Goal: Find contact information: Find contact information

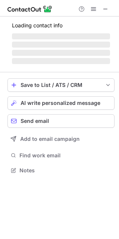
scroll to position [170, 119]
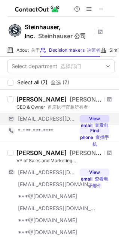
click at [90, 117] on button "View email 查看电子邮件" at bounding box center [95, 119] width 30 height 8
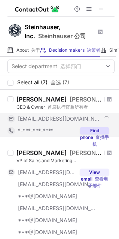
click at [90, 130] on button "Find phone 查找手机" at bounding box center [95, 131] width 30 height 8
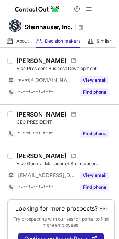
scroll to position [315, 0]
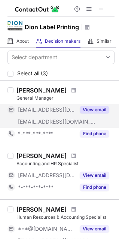
click at [105, 109] on button "View email" at bounding box center [95, 110] width 30 height 8
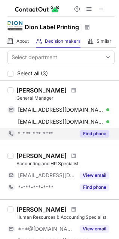
click at [85, 135] on button "Find phone" at bounding box center [95, 134] width 30 height 8
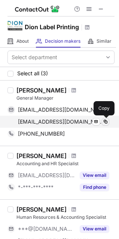
click at [106, 120] on span at bounding box center [106, 122] width 6 height 6
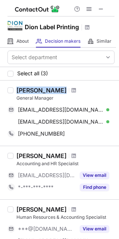
drag, startPoint x: 17, startPoint y: 92, endPoint x: 62, endPoint y: 91, distance: 45.4
click at [62, 91] on div "Randy Duhaime" at bounding box center [66, 91] width 98 height 8
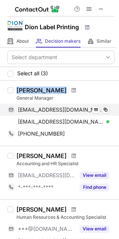
copy div "Randy Duhaime"
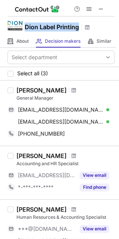
drag, startPoint x: 26, startPoint y: 29, endPoint x: 83, endPoint y: 29, distance: 57.0
click at [83, 29] on div "Dion Label Printing" at bounding box center [58, 28] width 66 height 10
copy h1 "Dion Label Printing"
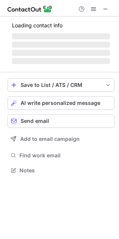
scroll to position [170, 119]
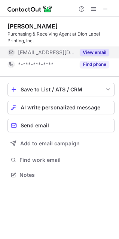
click at [98, 52] on button "View email" at bounding box center [95, 53] width 30 height 8
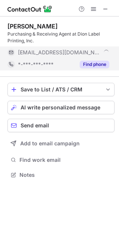
click at [97, 64] on button "Find phone" at bounding box center [95, 65] width 30 height 8
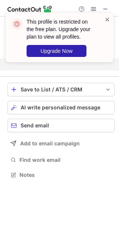
scroll to position [158, 119]
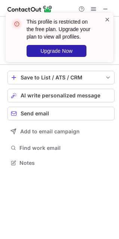
click at [107, 19] on span at bounding box center [108, 20] width 6 height 8
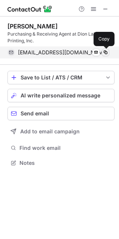
click at [108, 52] on span at bounding box center [106, 53] width 6 height 6
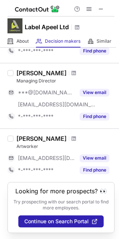
scroll to position [78, 0]
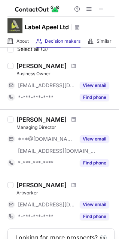
scroll to position [38, 0]
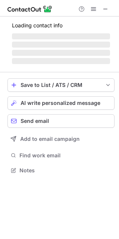
scroll to position [175, 119]
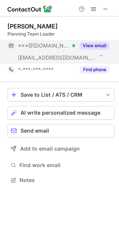
click at [84, 47] on button "View email" at bounding box center [95, 46] width 30 height 8
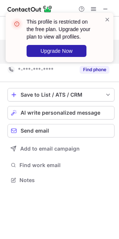
scroll to position [163, 119]
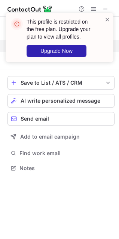
click at [35, 5] on img at bounding box center [30, 9] width 45 height 9
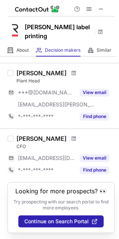
scroll to position [523, 0]
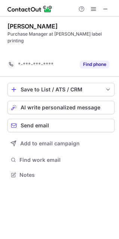
scroll to position [151, 119]
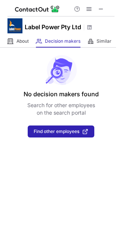
click at [40, 8] on img at bounding box center [37, 9] width 45 height 9
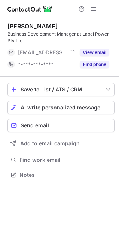
scroll to position [170, 119]
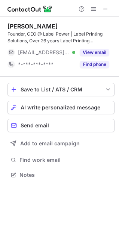
scroll to position [170, 119]
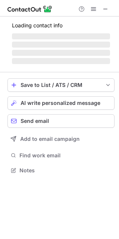
scroll to position [163, 119]
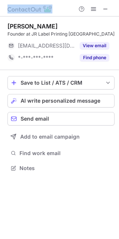
drag, startPoint x: 66, startPoint y: 6, endPoint x: 57, endPoint y: 9, distance: 8.8
click at [57, 9] on div at bounding box center [59, 8] width 119 height 17
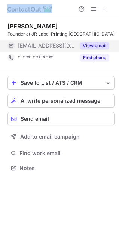
click at [82, 48] on button "View email" at bounding box center [95, 46] width 30 height 8
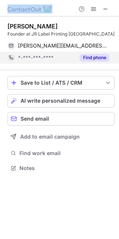
click at [84, 57] on button "Find phone" at bounding box center [95, 58] width 30 height 8
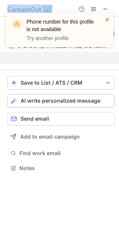
scroll to position [151, 119]
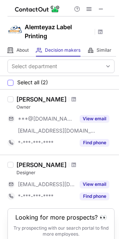
scroll to position [33, 0]
